Goal: Complete application form

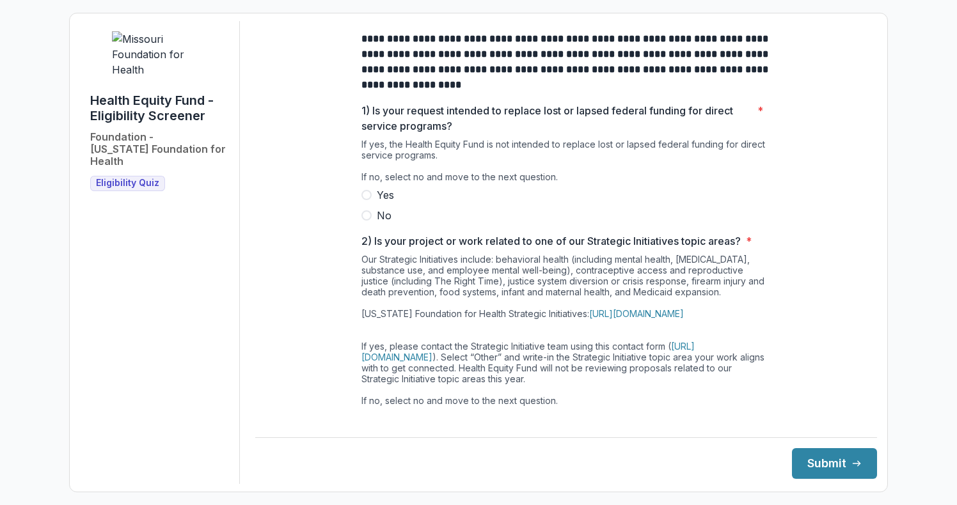
click at [365, 223] on label "No" at bounding box center [565, 215] width 409 height 15
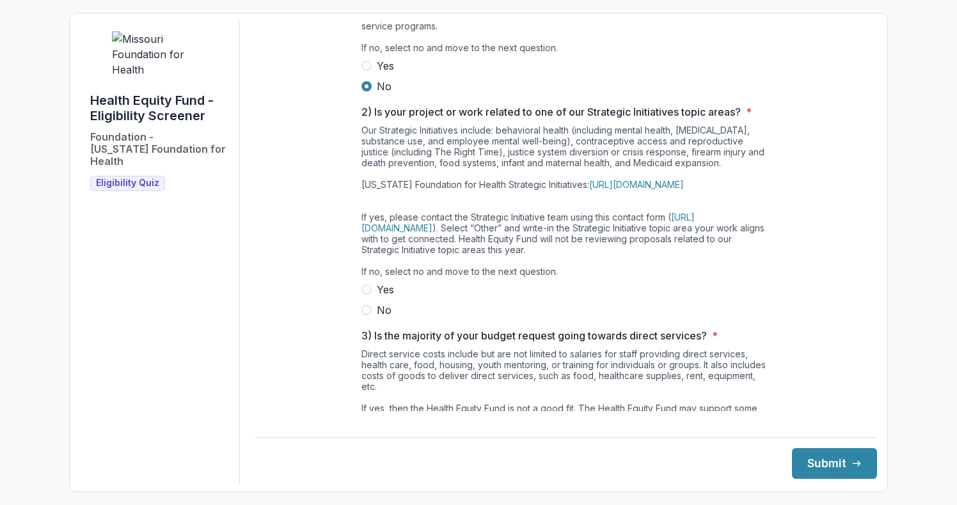
scroll to position [139, 0]
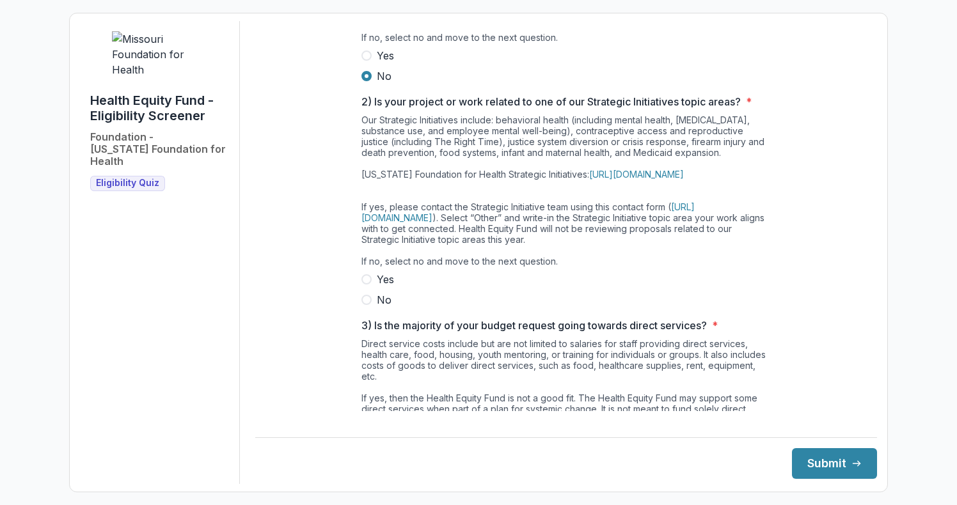
click at [361, 305] on span at bounding box center [366, 300] width 10 height 10
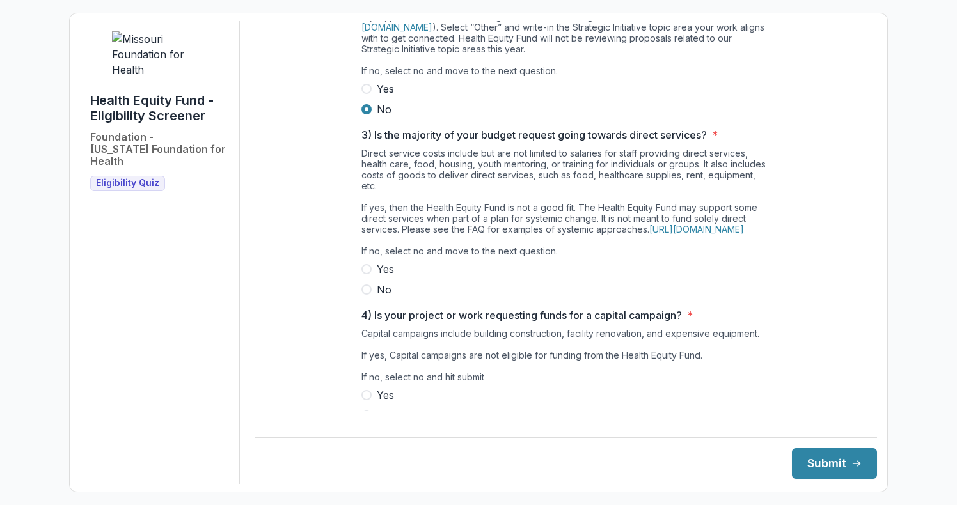
scroll to position [331, 0]
click at [365, 294] on span at bounding box center [366, 288] width 10 height 10
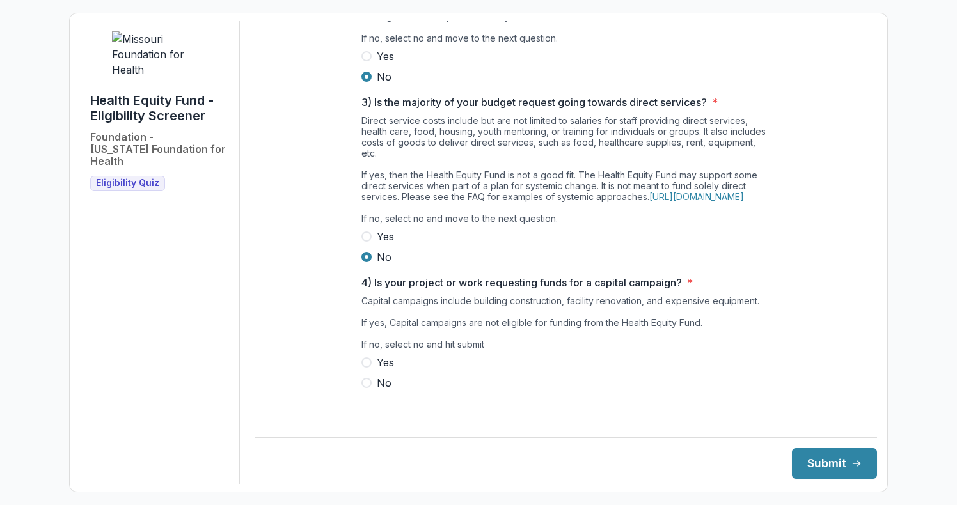
scroll to position [384, 0]
click at [368, 388] on span at bounding box center [366, 383] width 10 height 10
click at [819, 464] on button "Submit" at bounding box center [834, 463] width 85 height 31
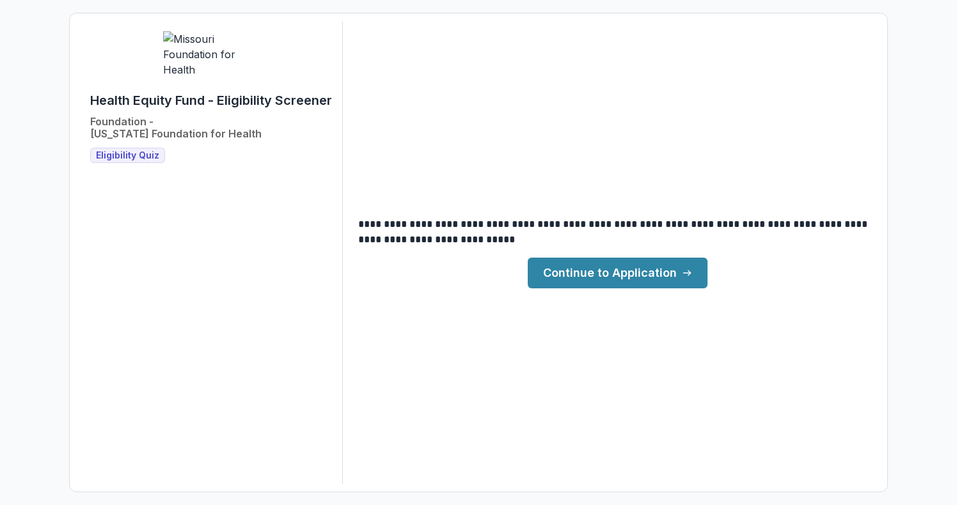
click at [640, 281] on link "Continue to Application" at bounding box center [618, 273] width 180 height 31
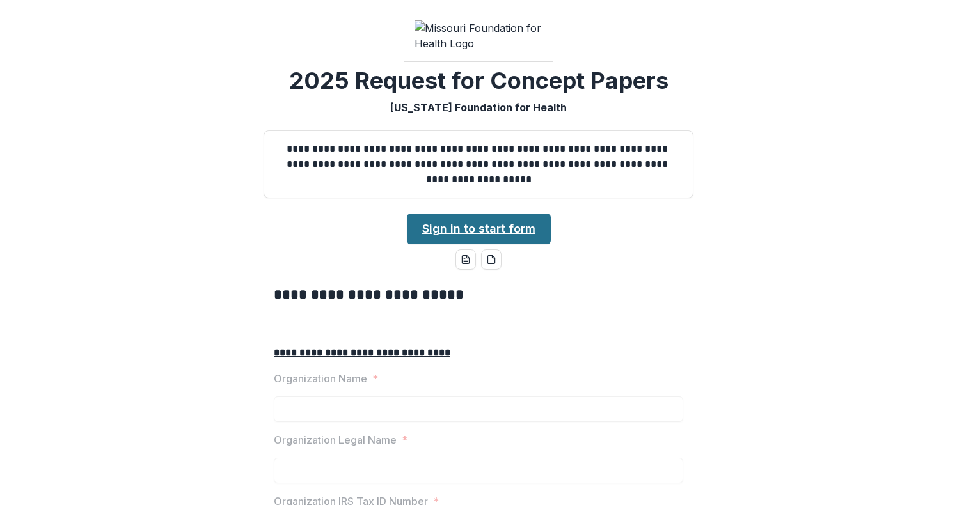
click at [507, 244] on link "Sign in to start form" at bounding box center [479, 229] width 144 height 31
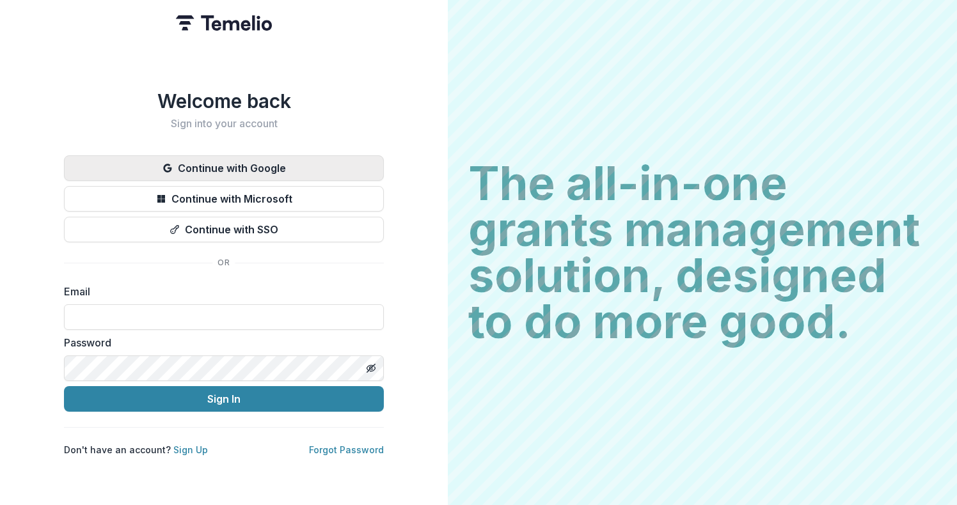
click at [293, 163] on button "Continue with Google" at bounding box center [224, 168] width 320 height 26
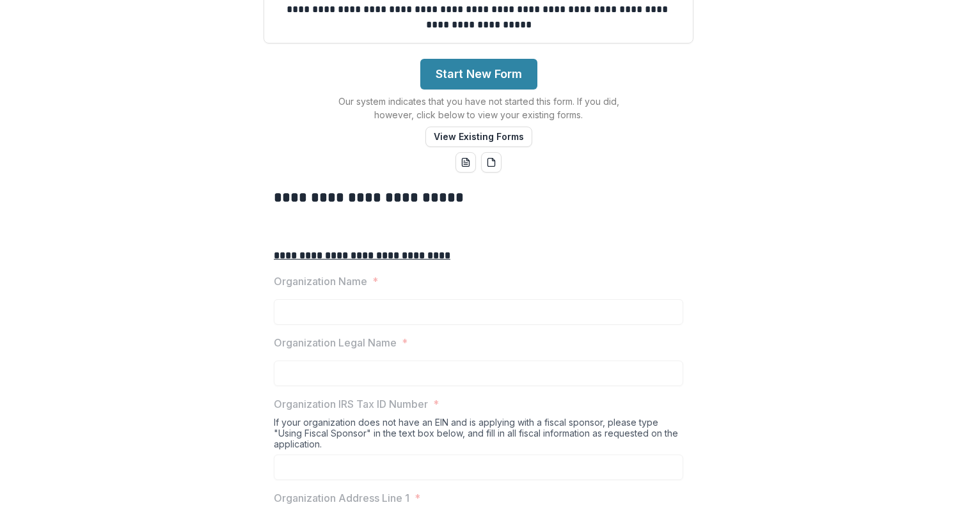
scroll to position [178, 0]
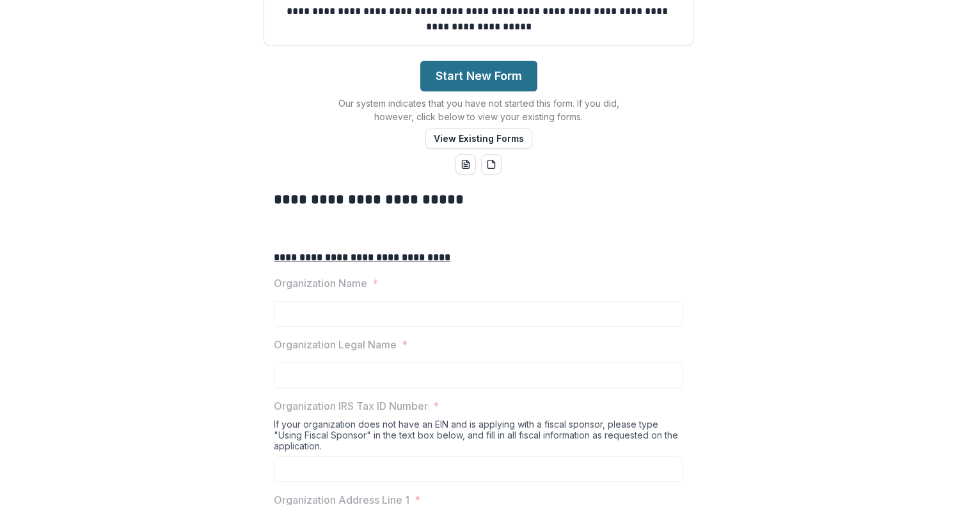
click at [479, 91] on button "Start New Form" at bounding box center [478, 76] width 117 height 31
